Goal: Task Accomplishment & Management: Manage account settings

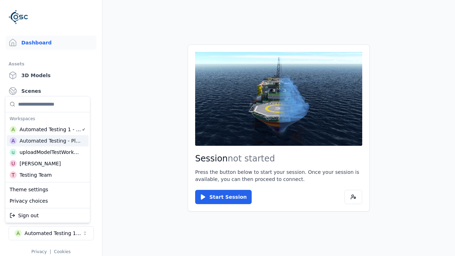
click at [47, 140] on div "Automated Testing - Playwright" at bounding box center [50, 140] width 61 height 7
click at [227, 128] on html "Support Dashboard Assets 3D Models Scenes Datasets Recordings Support Documenta…" at bounding box center [227, 128] width 455 height 256
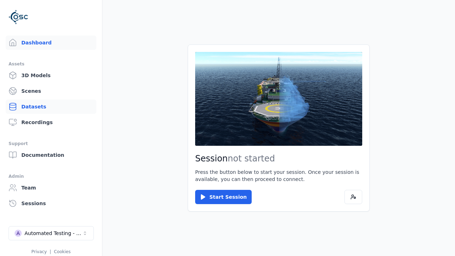
click at [51, 107] on link "Datasets" at bounding box center [51, 106] width 91 height 14
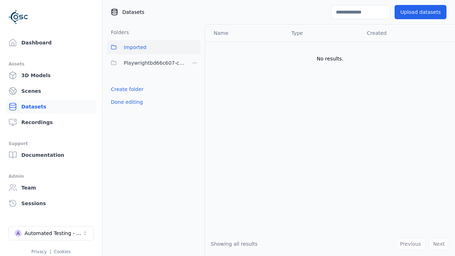
click at [125, 102] on button "Done editing" at bounding box center [127, 102] width 40 height 13
click at [51, 107] on link "Datasets" at bounding box center [51, 106] width 91 height 14
click at [119, 89] on button "Edit list" at bounding box center [120, 89] width 27 height 13
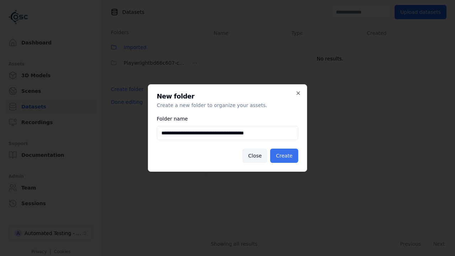
type input "**********"
click at [285, 156] on button "Create" at bounding box center [284, 155] width 28 height 14
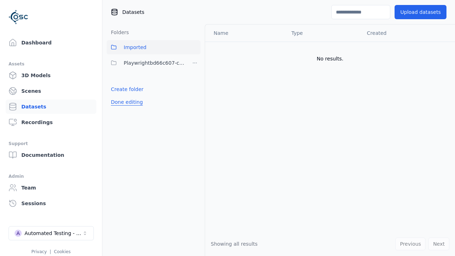
click at [125, 108] on button "Done editing" at bounding box center [127, 102] width 40 height 13
click at [119, 105] on button "Done editing" at bounding box center [127, 102] width 40 height 13
click at [195, 63] on html "Support Dashboard Assets 3D Models Scenes Datasets Recordings Support Documenta…" at bounding box center [227, 128] width 455 height 256
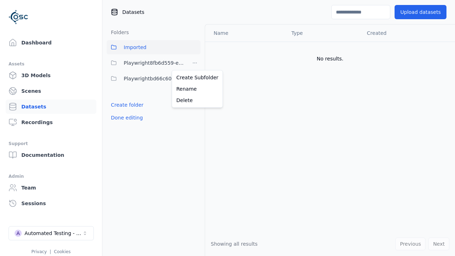
click at [227, 128] on html "Support Dashboard Assets 3D Models Scenes Datasets Recordings Support Documenta…" at bounding box center [227, 128] width 455 height 256
click at [125, 118] on button "Done editing" at bounding box center [127, 117] width 40 height 13
click at [119, 111] on button "Done editing" at bounding box center [127, 117] width 40 height 13
click at [195, 63] on html "Support Dashboard Assets 3D Models Scenes Datasets Recordings Support Documenta…" at bounding box center [227, 128] width 455 height 256
click at [194, 100] on div "Delete" at bounding box center [197, 99] width 48 height 11
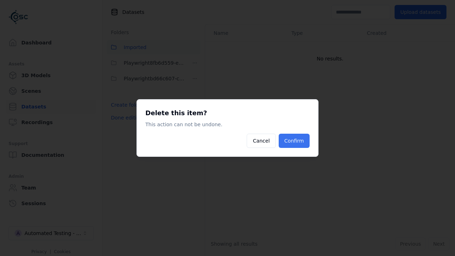
click at [295, 141] on button "Confirm" at bounding box center [293, 141] width 31 height 14
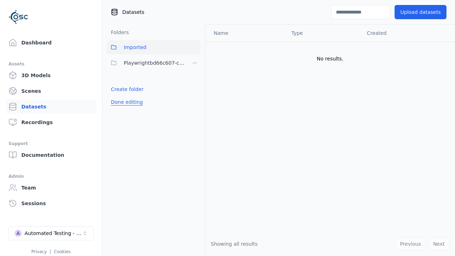
click at [125, 102] on button "Done editing" at bounding box center [127, 102] width 40 height 13
